Goal: Navigation & Orientation: Find specific page/section

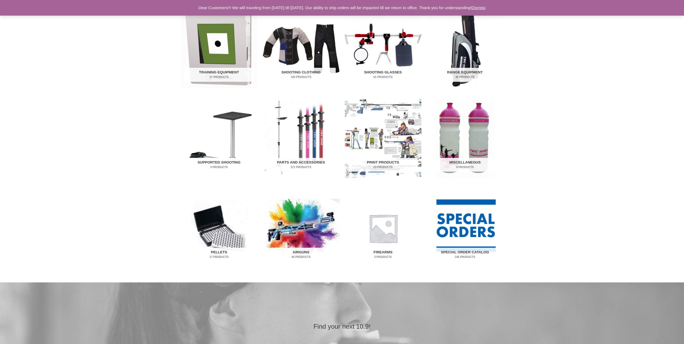
scroll to position [54, 0]
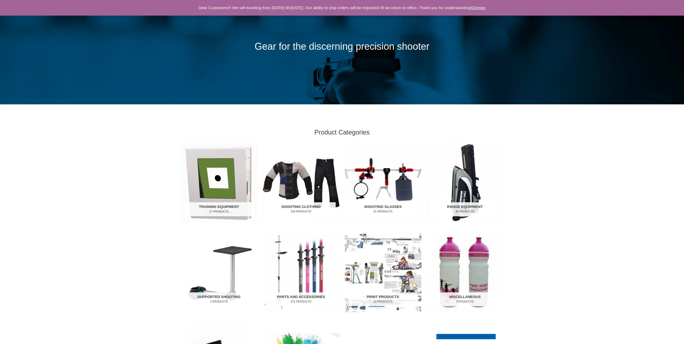
click at [374, 183] on img "Visit product category Shooting Glasses" at bounding box center [383, 183] width 77 height 80
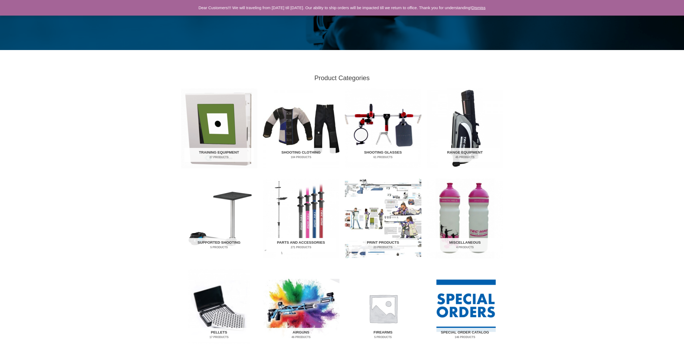
scroll to position [161, 0]
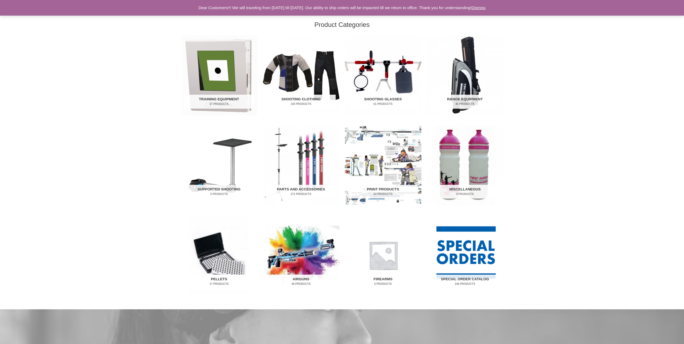
click at [222, 243] on img "Visit product category Pellets" at bounding box center [219, 255] width 77 height 80
drag, startPoint x: 535, startPoint y: 173, endPoint x: 539, endPoint y: 173, distance: 4.3
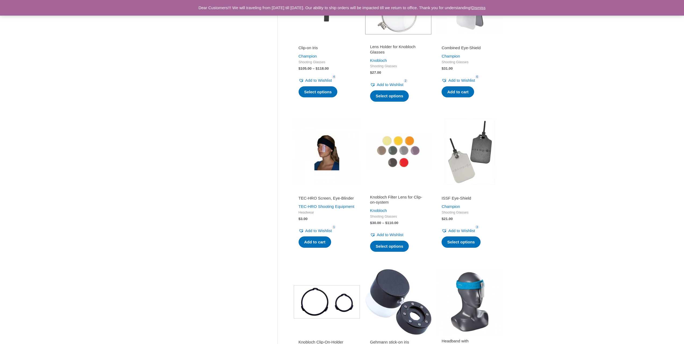
scroll to position [403, 0]
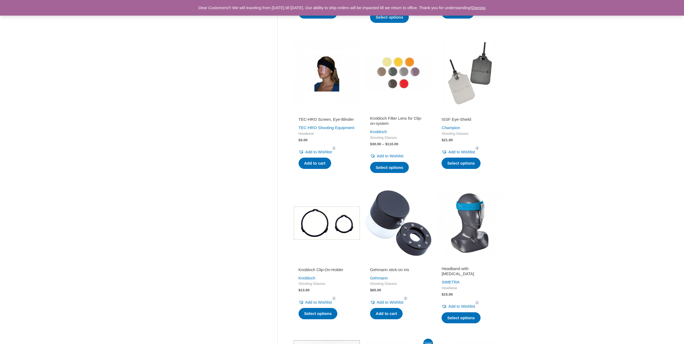
drag, startPoint x: 592, startPoint y: 164, endPoint x: 589, endPoint y: 164, distance: 3.0
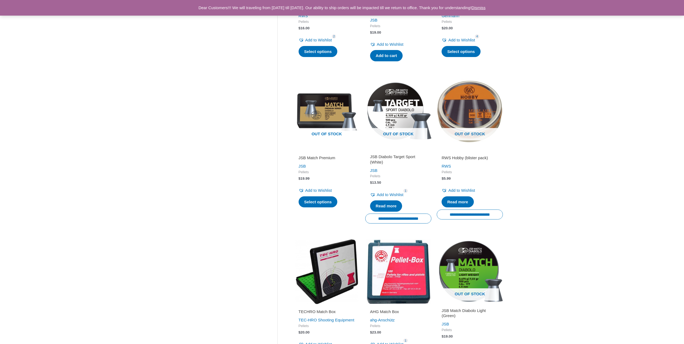
scroll to position [672, 0]
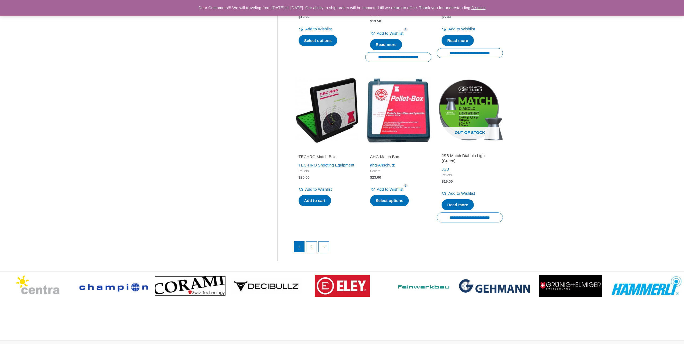
drag, startPoint x: 545, startPoint y: 179, endPoint x: 547, endPoint y: 176, distance: 3.6
